Goal: Use online tool/utility: Utilize a website feature to perform a specific function

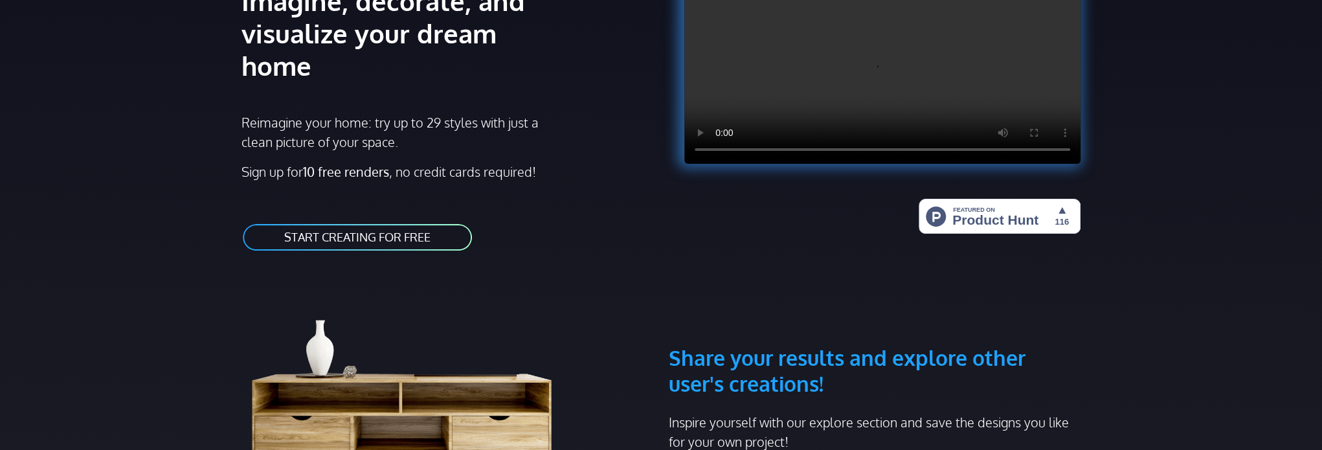
scroll to position [194, 0]
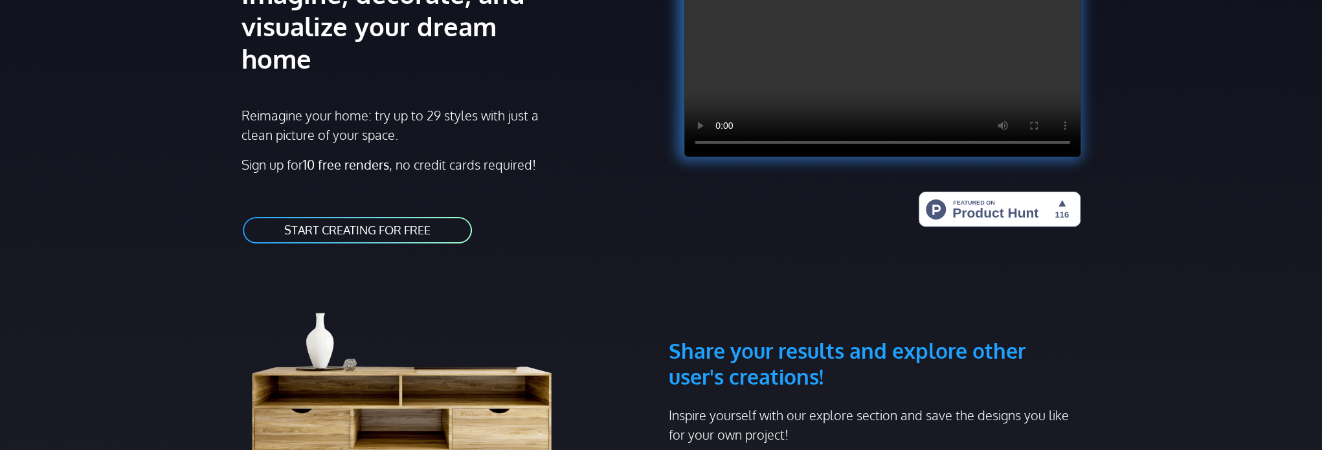
click at [435, 216] on link "START CREATING FOR FREE" at bounding box center [358, 230] width 232 height 29
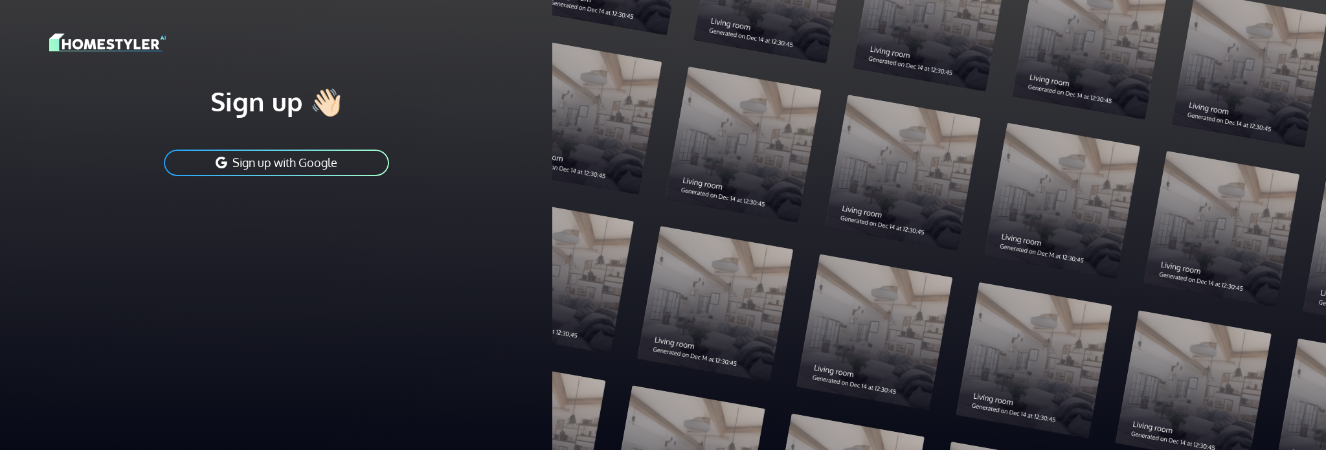
click at [359, 164] on button "Sign up with Google" at bounding box center [277, 162] width 228 height 29
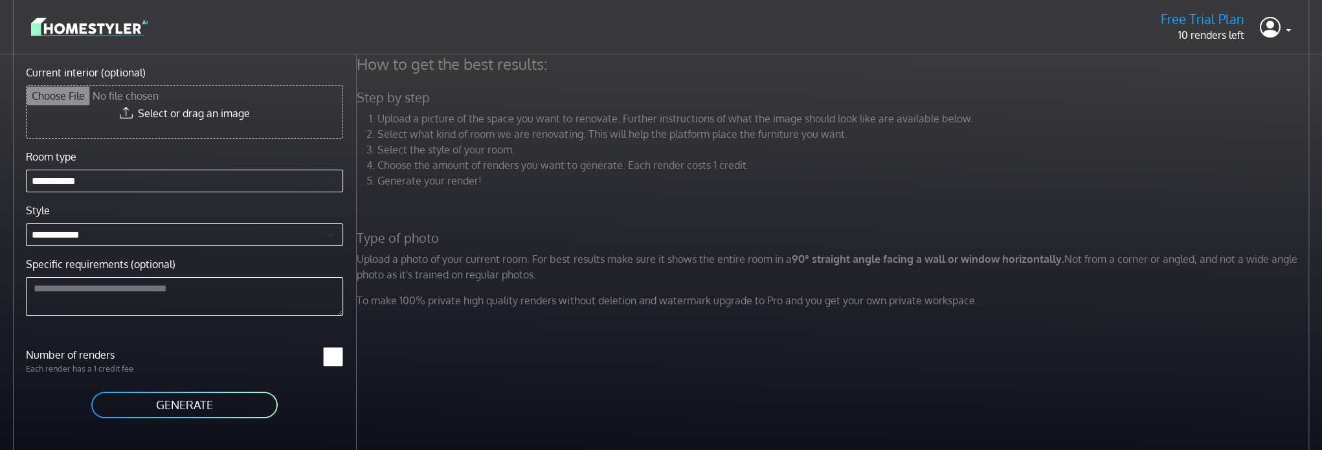
click at [205, 124] on input "Current interior (optional)" at bounding box center [185, 112] width 316 height 52
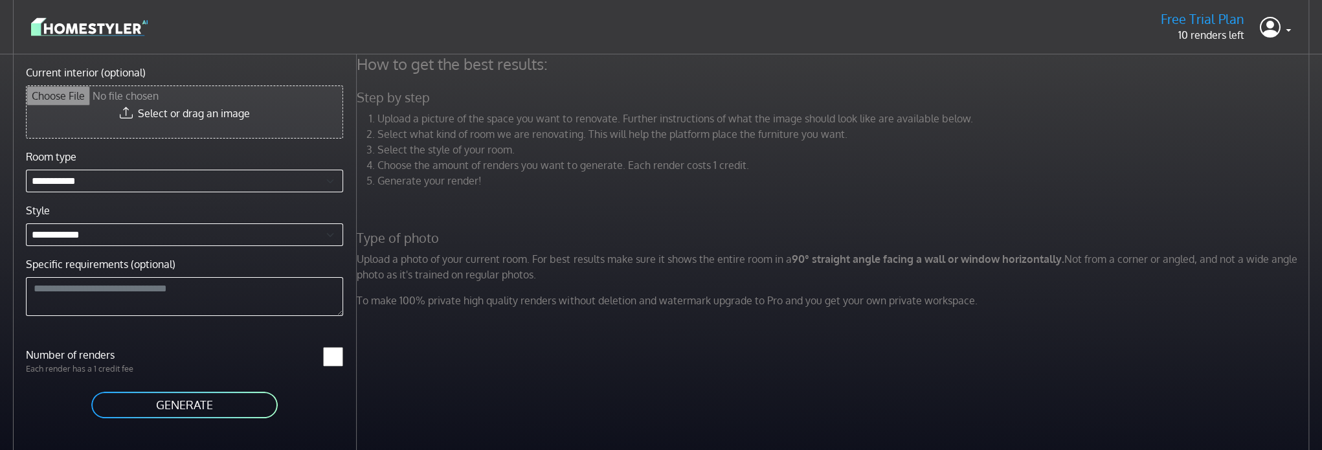
type input "**********"
click at [233, 398] on button "GENERATE" at bounding box center [184, 401] width 189 height 29
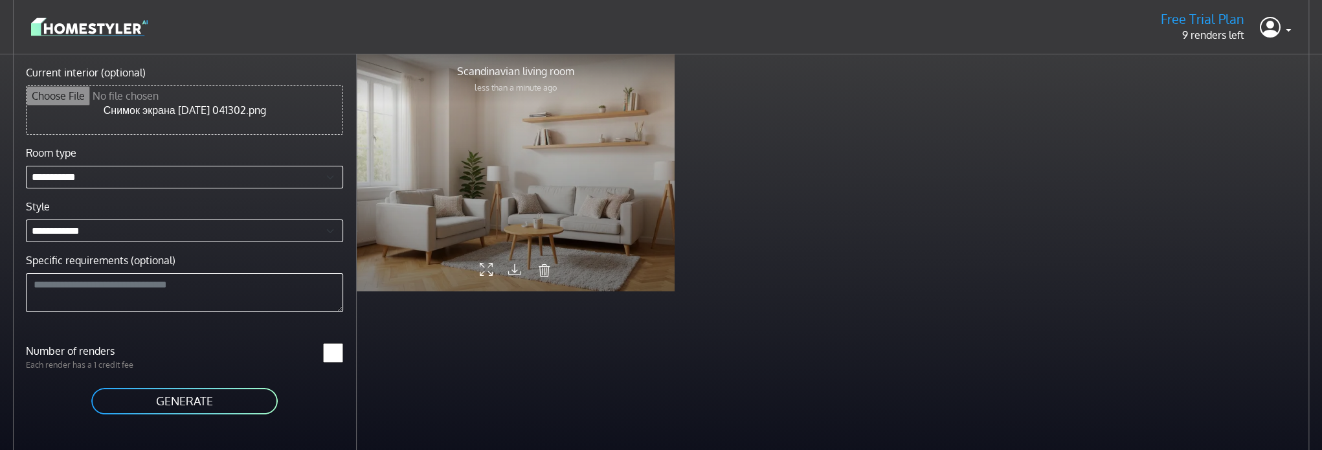
click at [579, 170] on div at bounding box center [516, 172] width 318 height 238
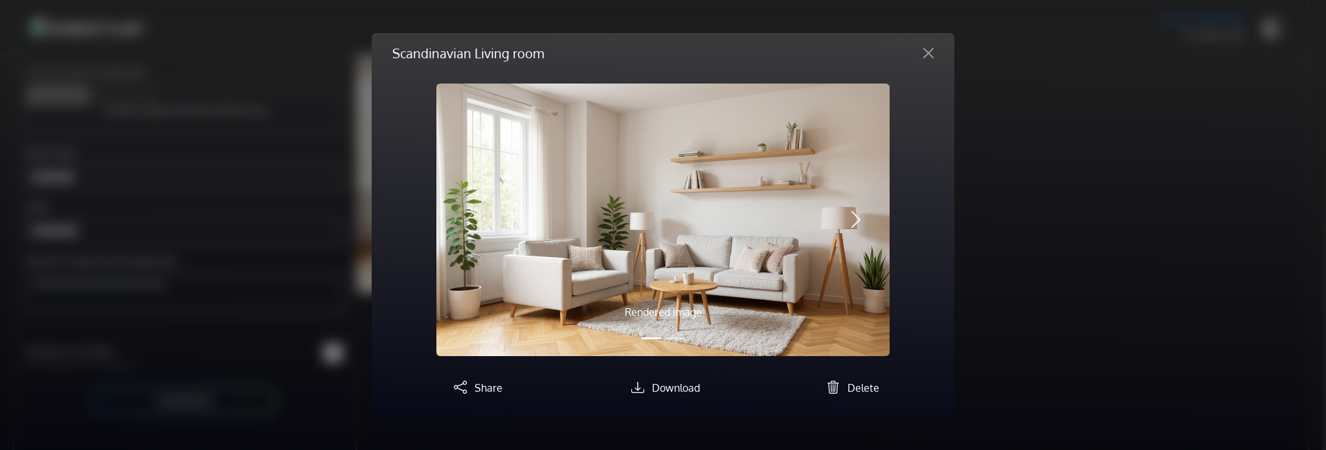
click at [862, 214] on span "button" at bounding box center [856, 219] width 21 height 21
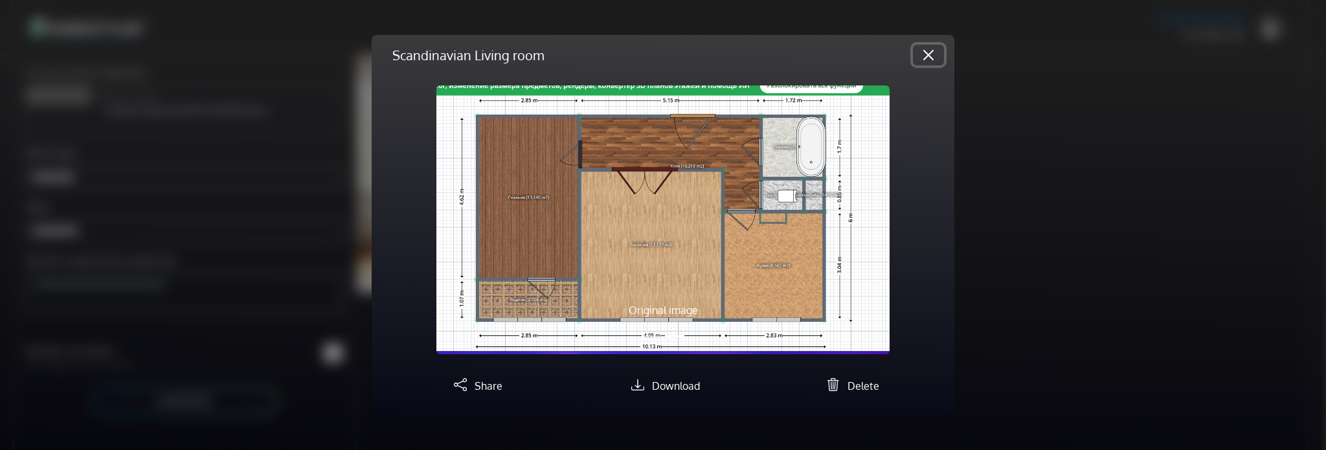
click at [928, 53] on button "Close" at bounding box center [928, 55] width 31 height 21
